Goal: Navigation & Orientation: Find specific page/section

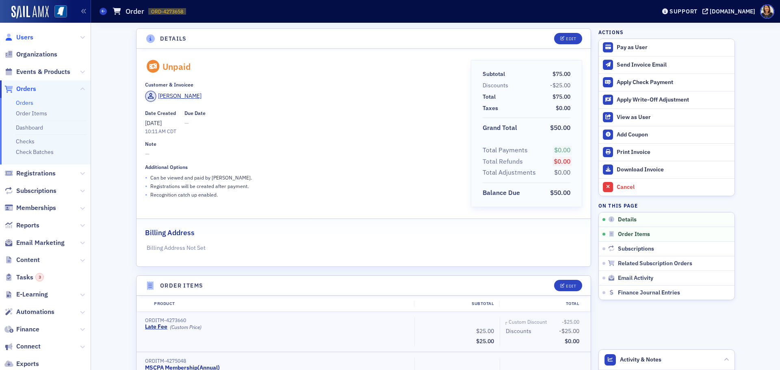
click at [25, 36] on span "Users" at bounding box center [24, 37] width 17 height 9
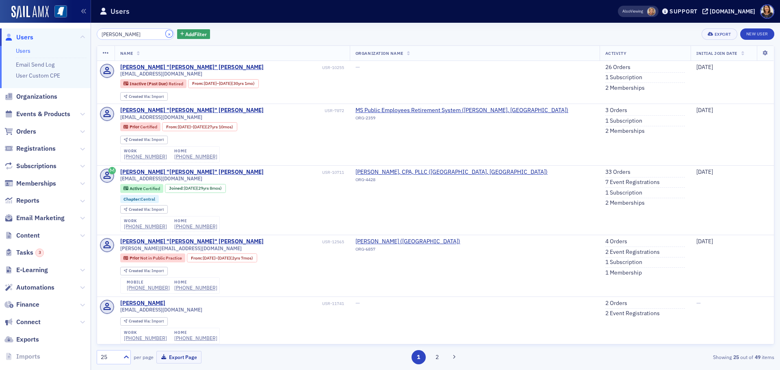
click at [166, 35] on button "×" at bounding box center [169, 33] width 7 height 7
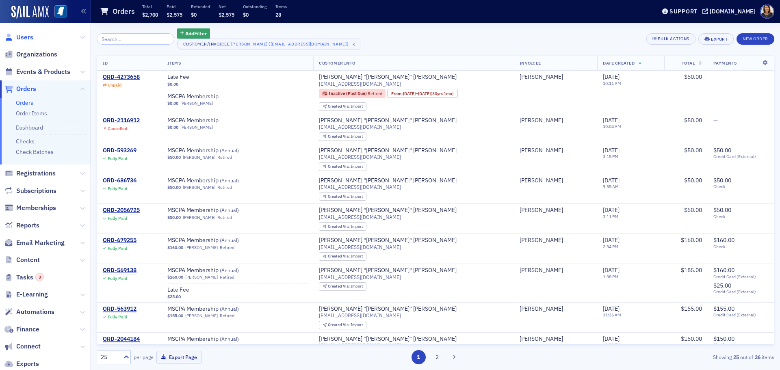
click at [22, 34] on span "Users" at bounding box center [24, 37] width 17 height 9
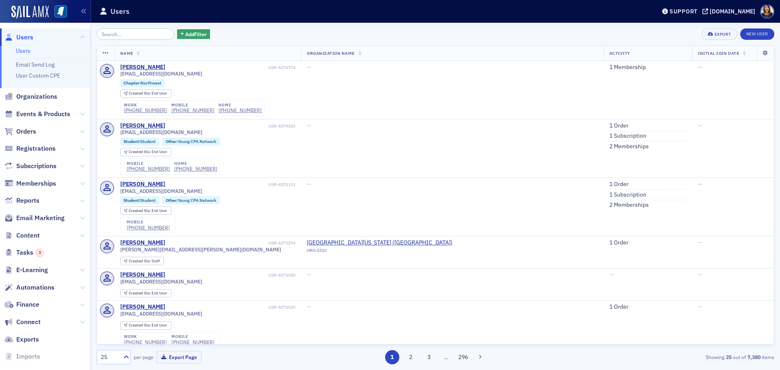
click at [22, 38] on span "Users" at bounding box center [24, 37] width 17 height 9
